Goal: Task Accomplishment & Management: Manage account settings

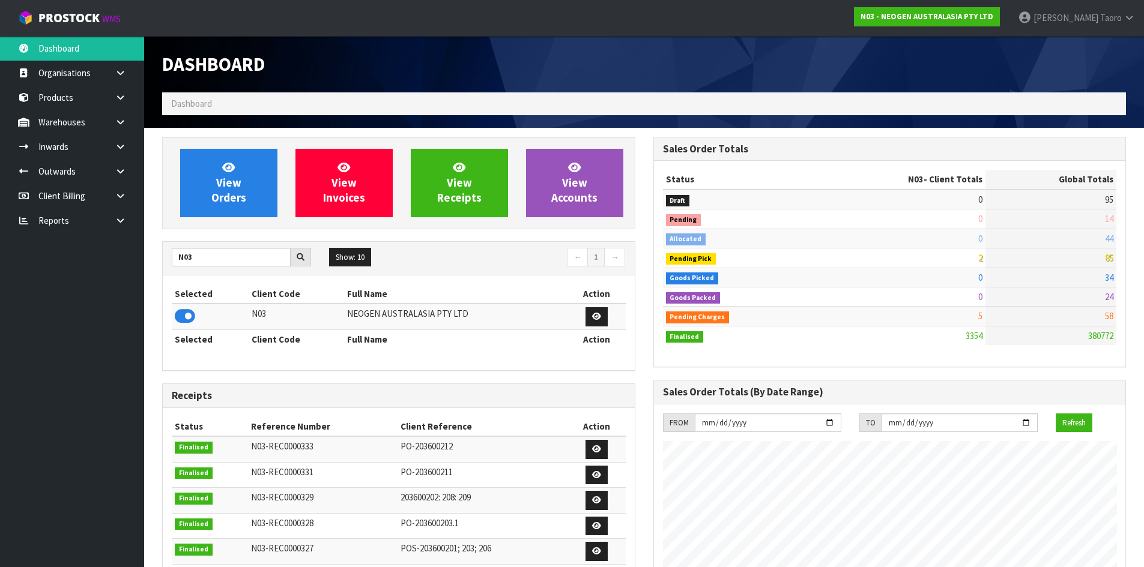
scroll to position [910, 491]
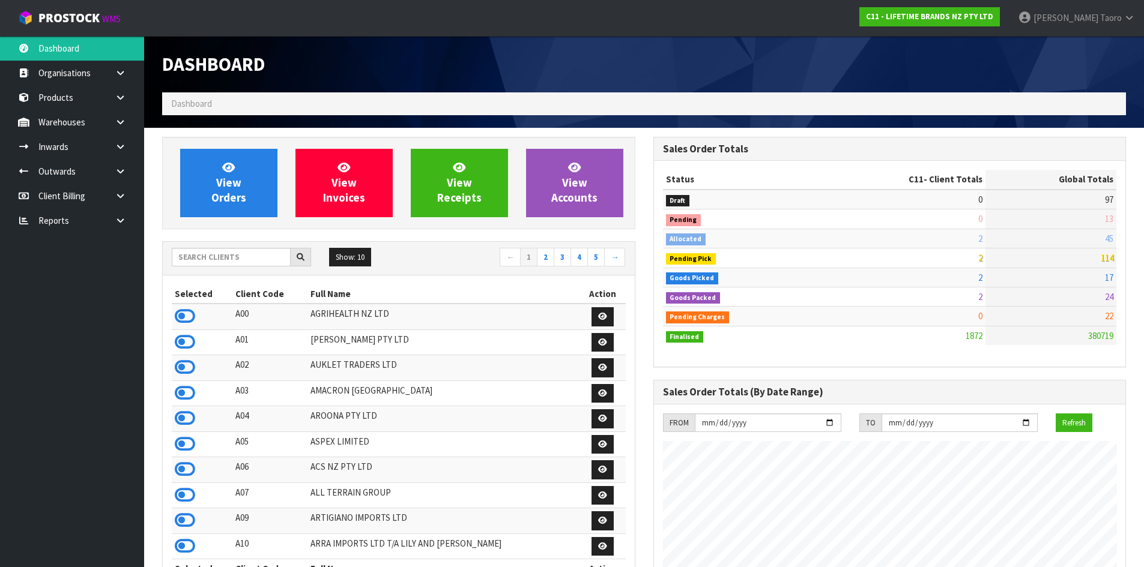
scroll to position [910, 491]
click at [1083, 20] on span "[PERSON_NAME]" at bounding box center [1065, 17] width 65 height 11
click at [1078, 46] on link "Logout" at bounding box center [1095, 48] width 95 height 16
click at [1086, 18] on span "Harriet" at bounding box center [1065, 17] width 65 height 11
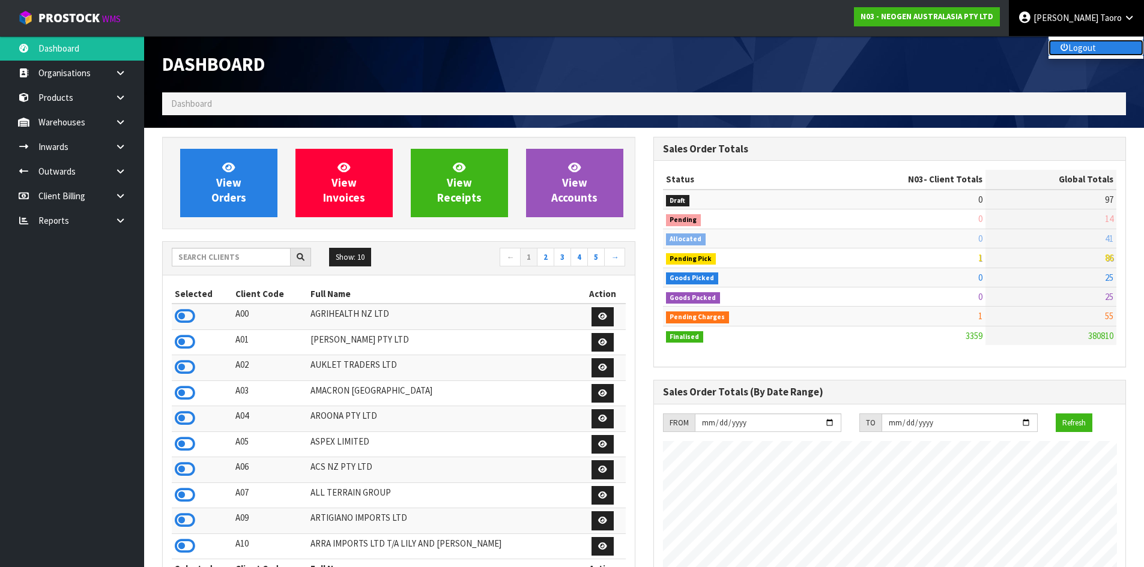
click at [1084, 45] on link "Logout" at bounding box center [1095, 48] width 95 height 16
